Goal: Task Accomplishment & Management: Complete application form

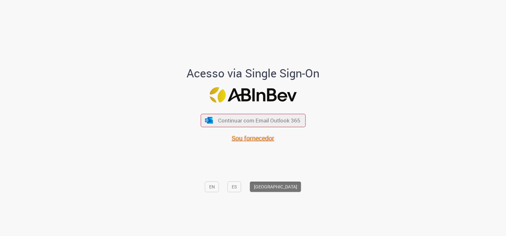
click at [248, 140] on span "Sou fornecedor" at bounding box center [253, 138] width 43 height 9
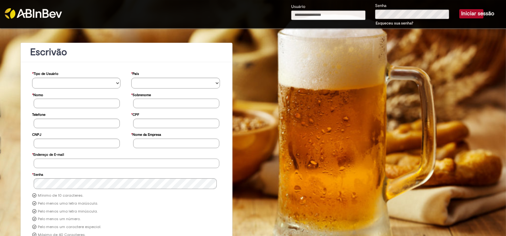
type input "**********"
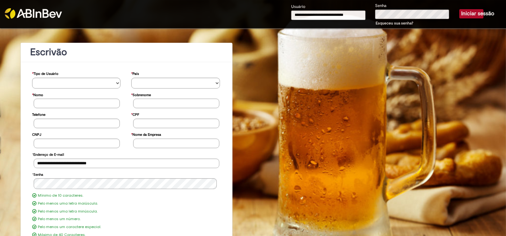
click at [472, 13] on button "Iniciar sessão" at bounding box center [471, 13] width 24 height 9
